Goal: Information Seeking & Learning: Learn about a topic

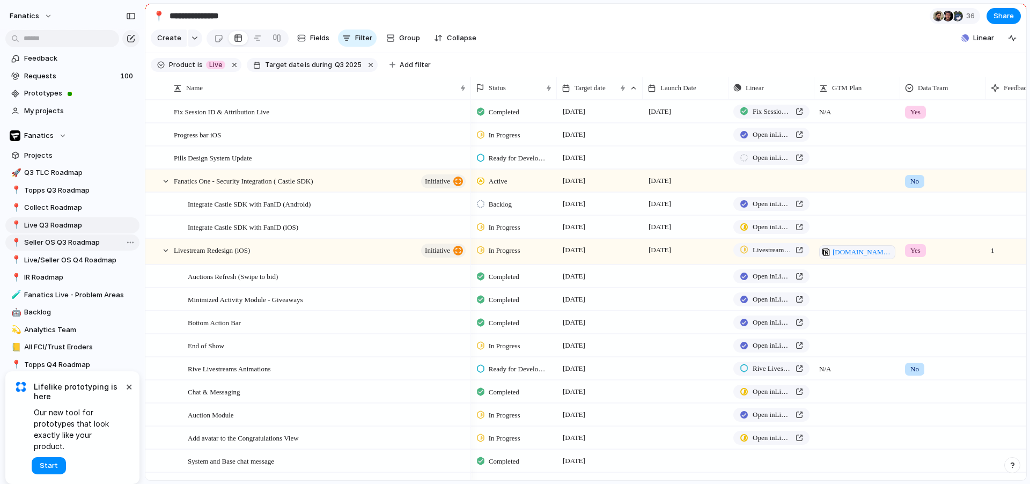
click at [59, 237] on span "Seller OS Q3 Roadmap" at bounding box center [80, 242] width 112 height 11
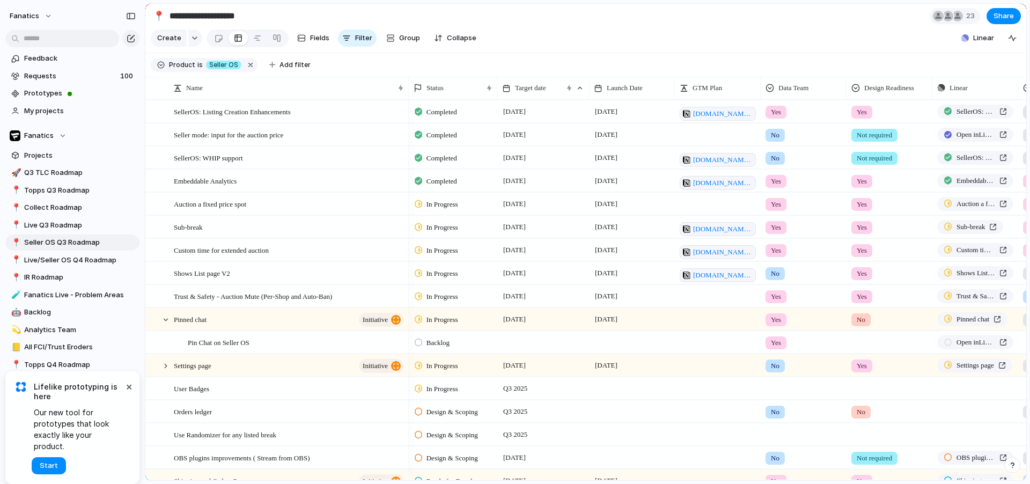
type input "**********"
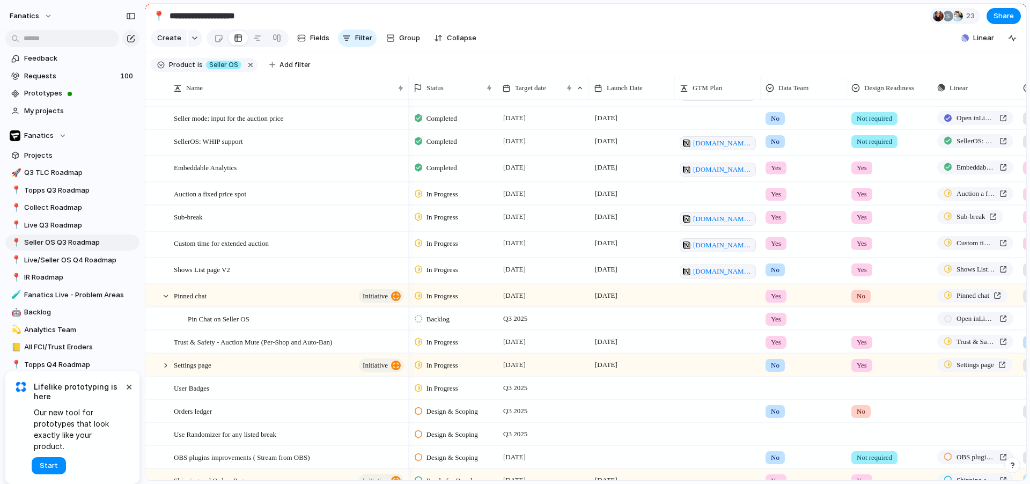
scroll to position [36, 0]
